Goal: Information Seeking & Learning: Learn about a topic

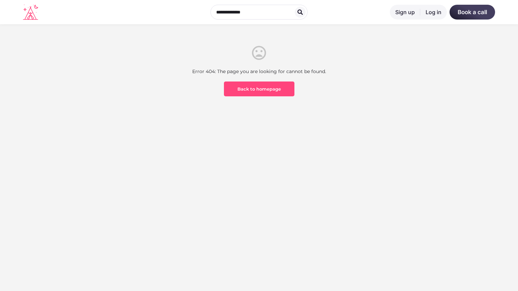
scroll to position [198, 0]
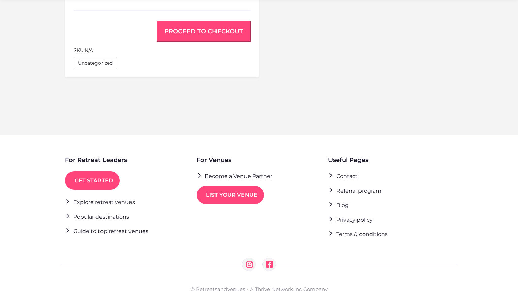
scroll to position [527, 0]
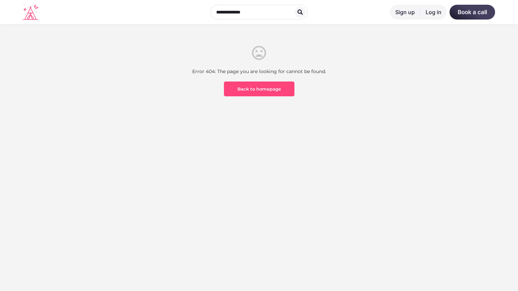
scroll to position [198, 0]
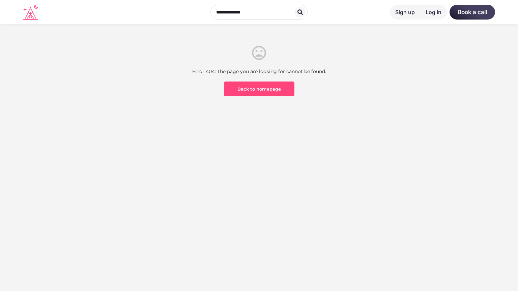
scroll to position [198, 0]
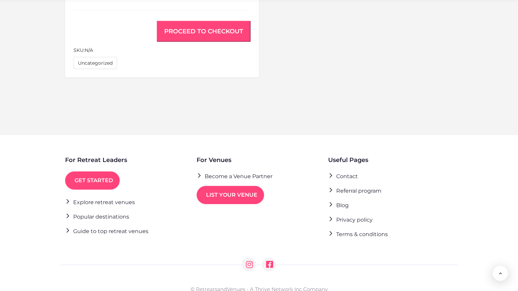
scroll to position [527, 0]
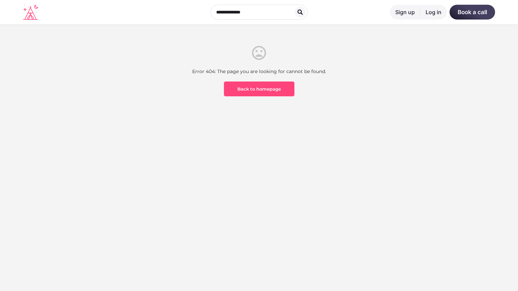
scroll to position [198, 0]
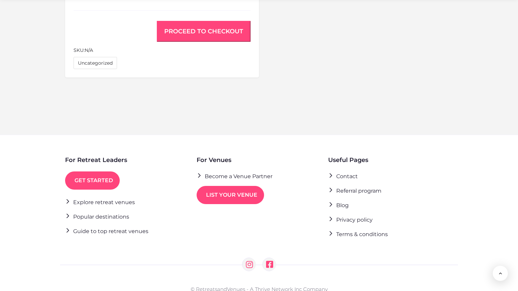
scroll to position [527, 0]
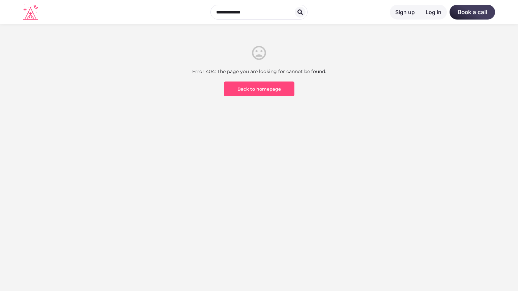
scroll to position [198, 0]
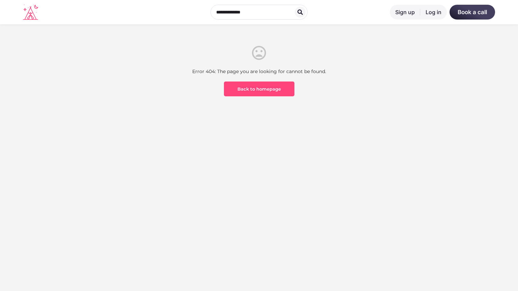
scroll to position [198, 0]
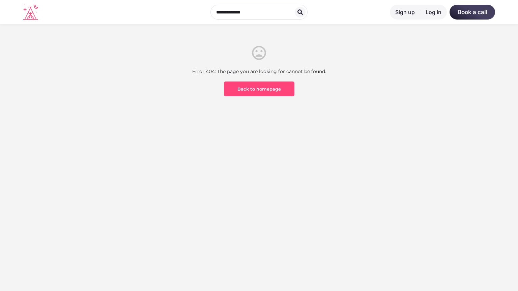
scroll to position [198, 0]
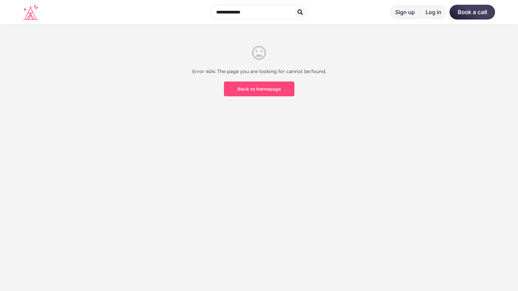
scroll to position [198, 0]
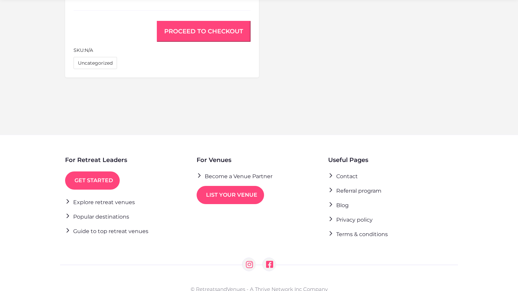
scroll to position [527, 0]
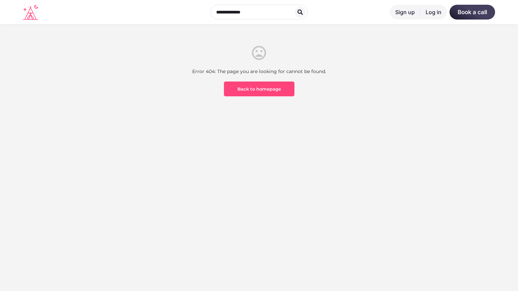
scroll to position [198, 0]
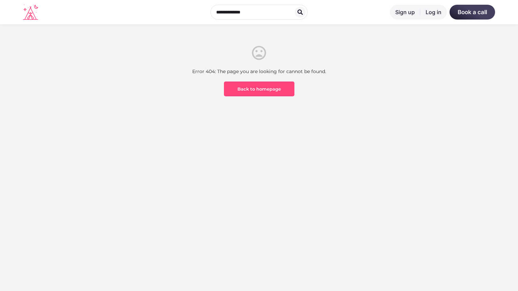
scroll to position [198, 0]
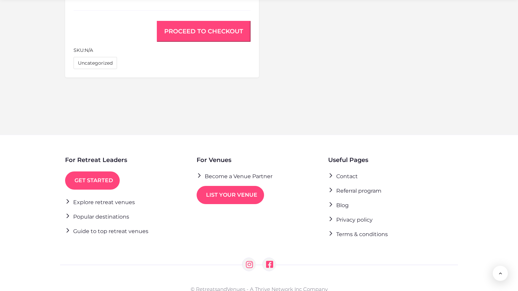
scroll to position [527, 0]
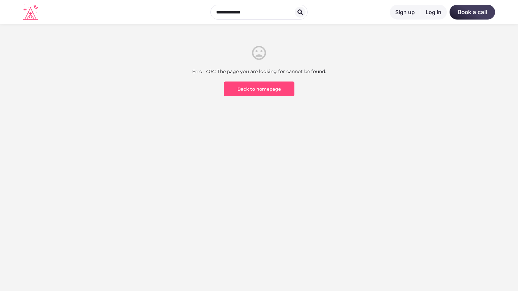
scroll to position [198, 0]
